Goal: Check status: Verify the current state of an ongoing process or item

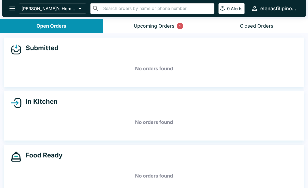
click at [143, 23] on div "Upcoming Orders 1" at bounding box center [154, 26] width 41 height 6
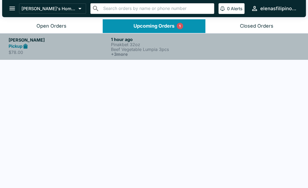
click at [142, 46] on p "Pinakbet 32oz" at bounding box center [161, 44] width 100 height 5
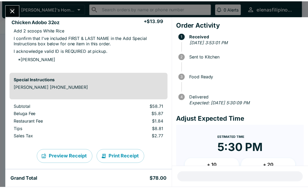
scroll to position [268, 0]
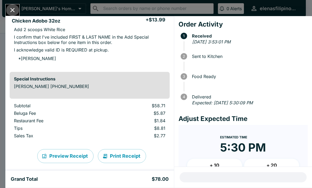
click at [11, 9] on icon "Close" at bounding box center [12, 9] width 7 height 7
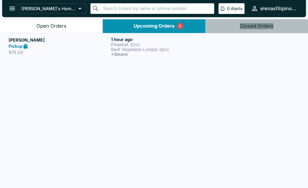
click at [247, 22] on button "Closed Orders" at bounding box center [256, 26] width 103 height 14
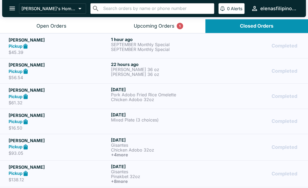
click at [8, 7] on button "open drawer" at bounding box center [12, 9] width 14 height 14
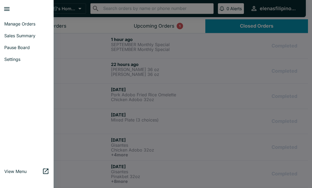
click at [138, 23] on div at bounding box center [156, 94] width 312 height 188
